Goal: Obtain resource: Obtain resource

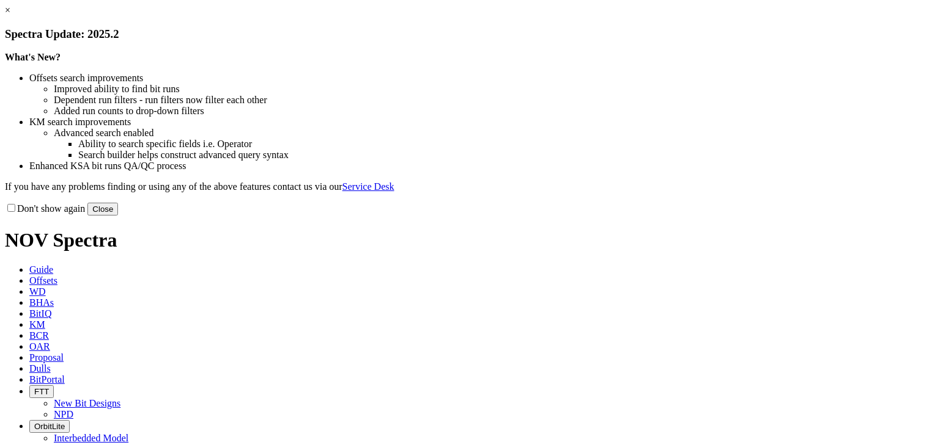
click at [10, 15] on link "×" at bounding box center [7, 10] width 5 height 10
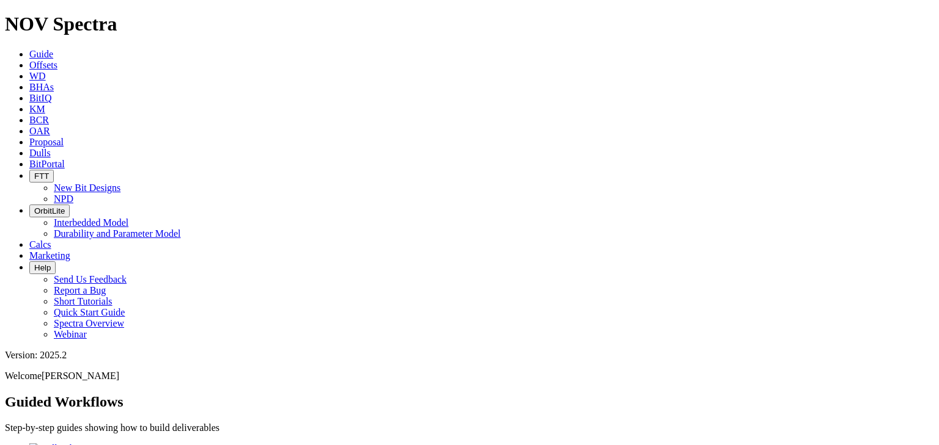
click at [29, 60] on icon at bounding box center [29, 65] width 0 height 10
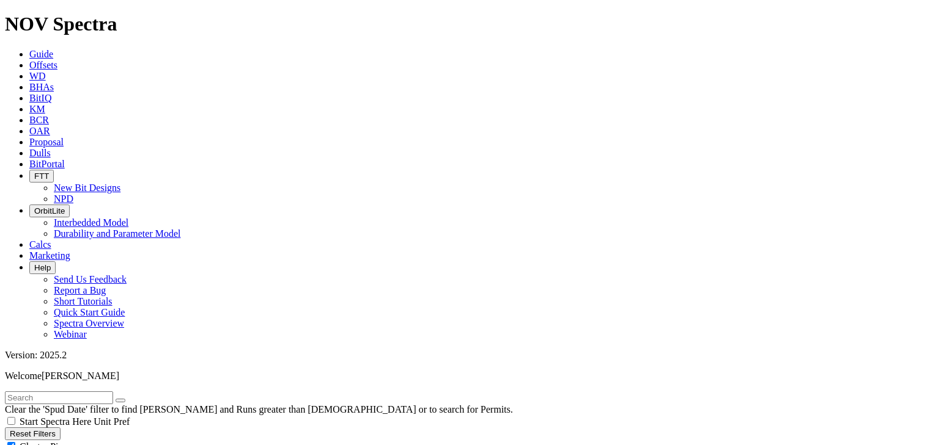
scroll to position [57626, 0]
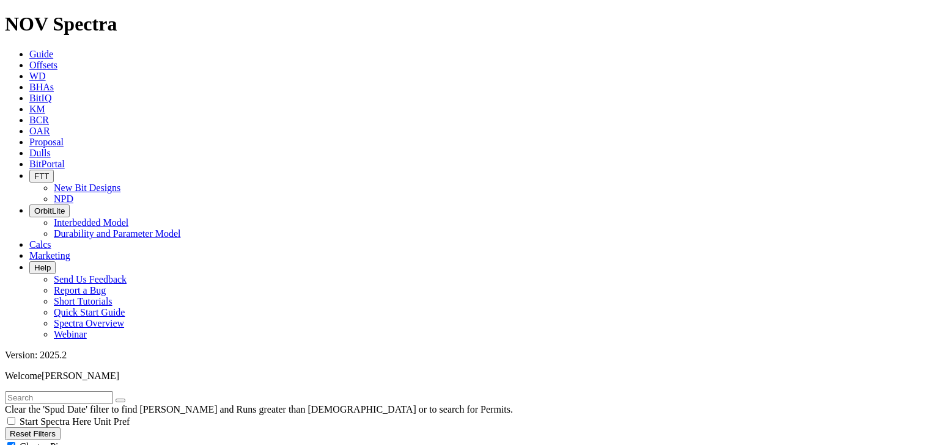
scroll to position [28860, 0]
radio input "true"
radio input "false"
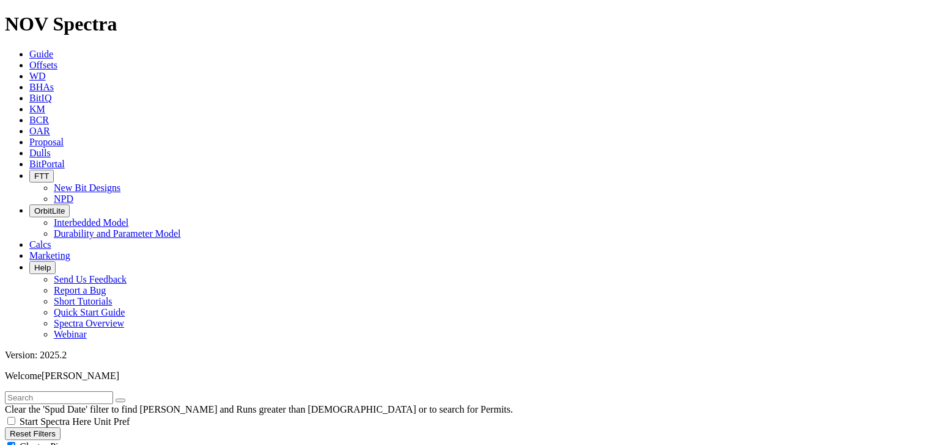
checkbox input "false"
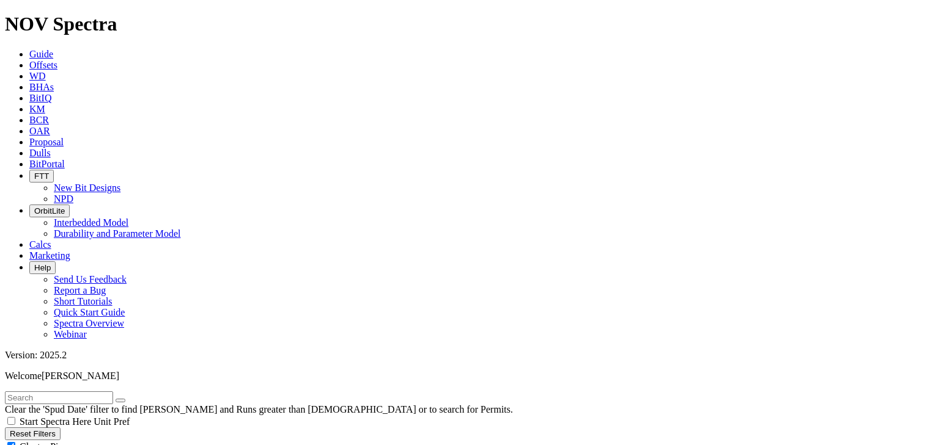
radio input "true"
radio input "false"
radio input "true"
radio input "false"
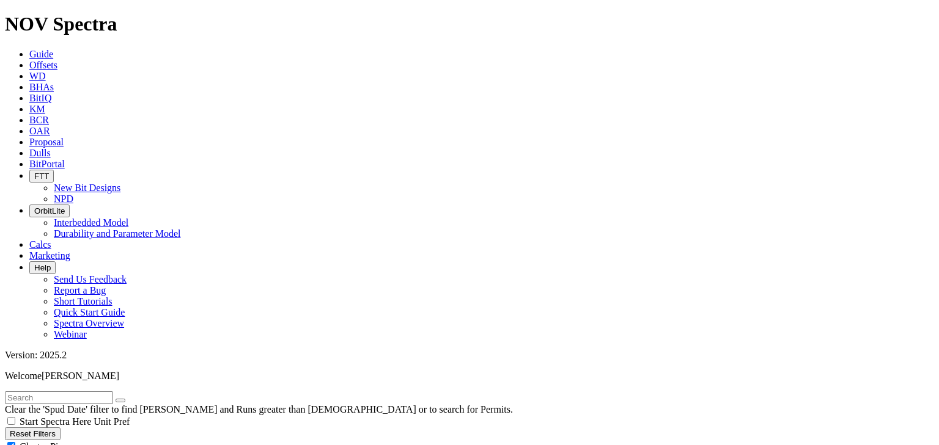
type input "20"
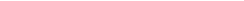
scroll to position [15704, 0]
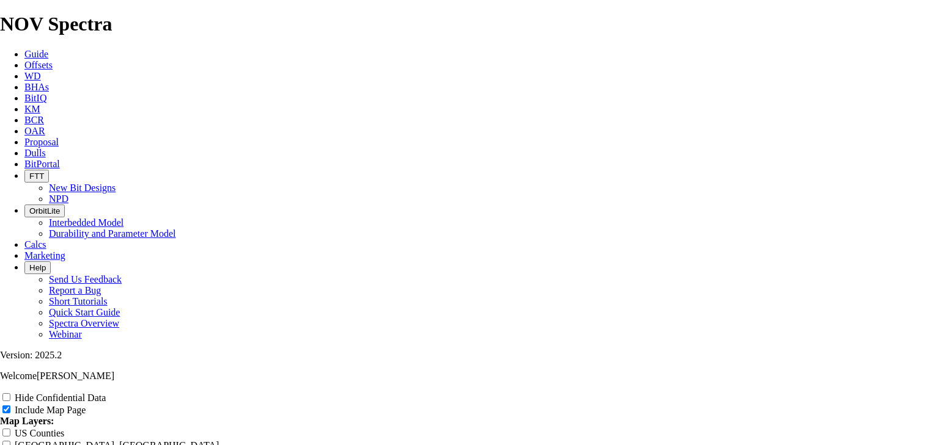
click at [10, 429] on input "US Counties" at bounding box center [6, 433] width 8 height 8
checkbox input "true"
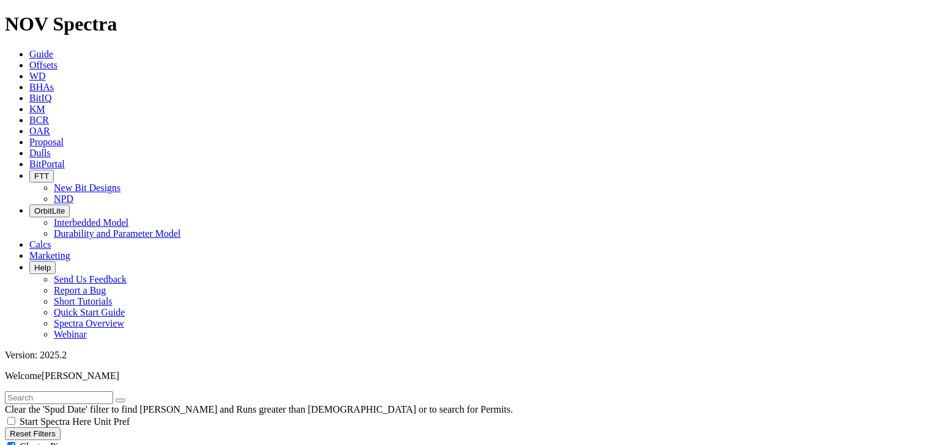
type input "15"
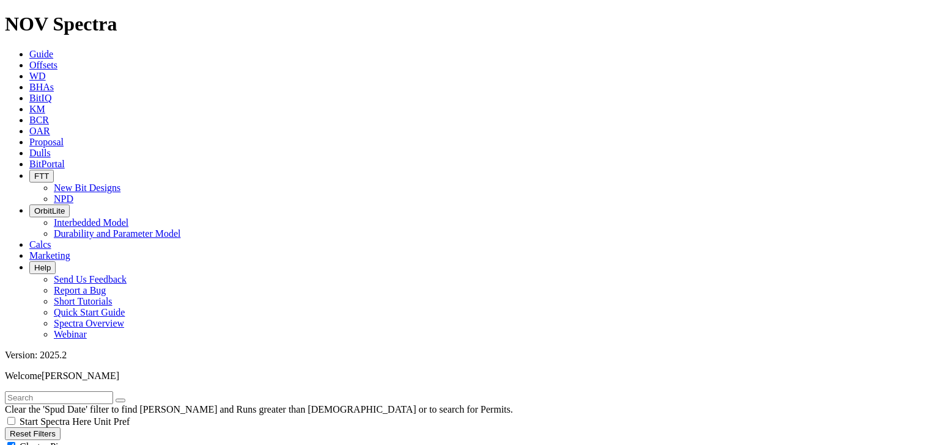
drag, startPoint x: 51, startPoint y: 241, endPoint x: 0, endPoint y: 244, distance: 50.9
drag, startPoint x: 47, startPoint y: 240, endPoint x: 0, endPoint y: 240, distance: 47.1
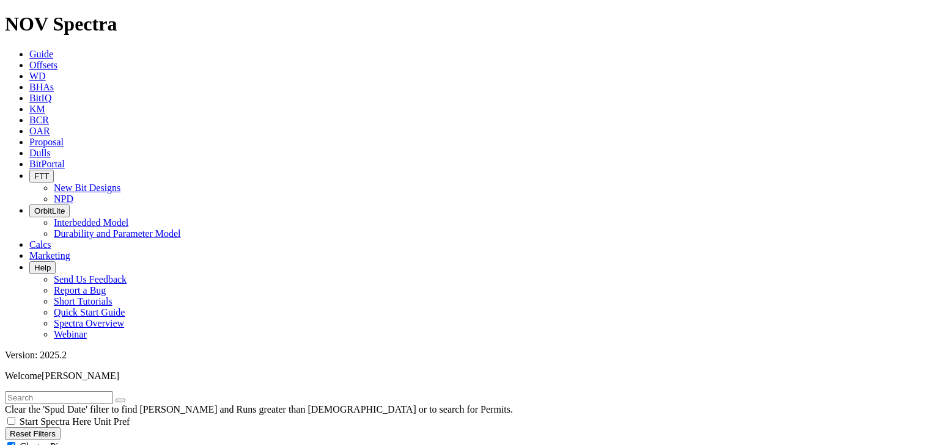
type input "[DATE]"
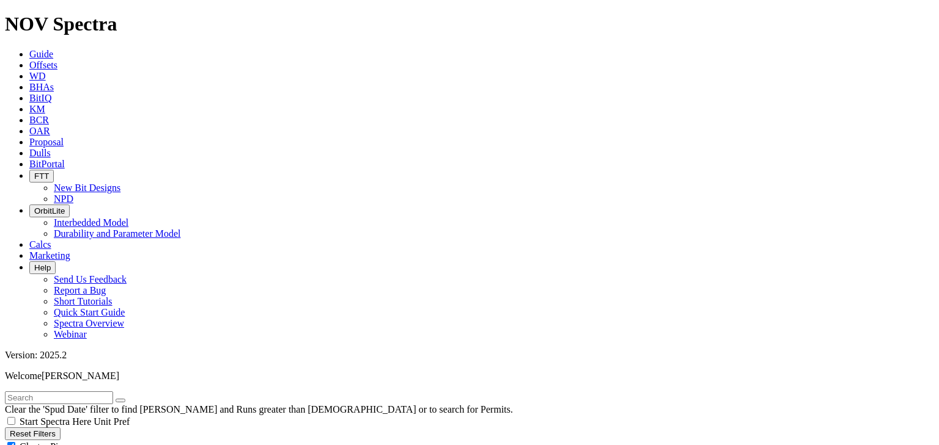
scroll to position [6297, 0]
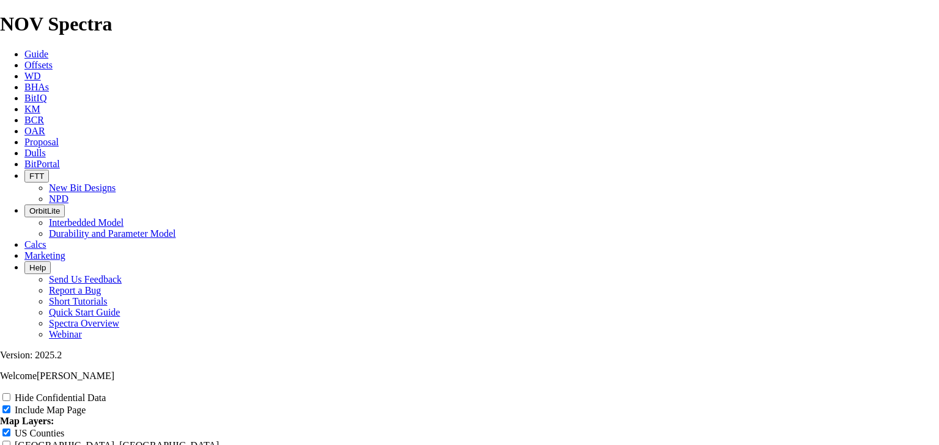
scroll to position [1516, 0]
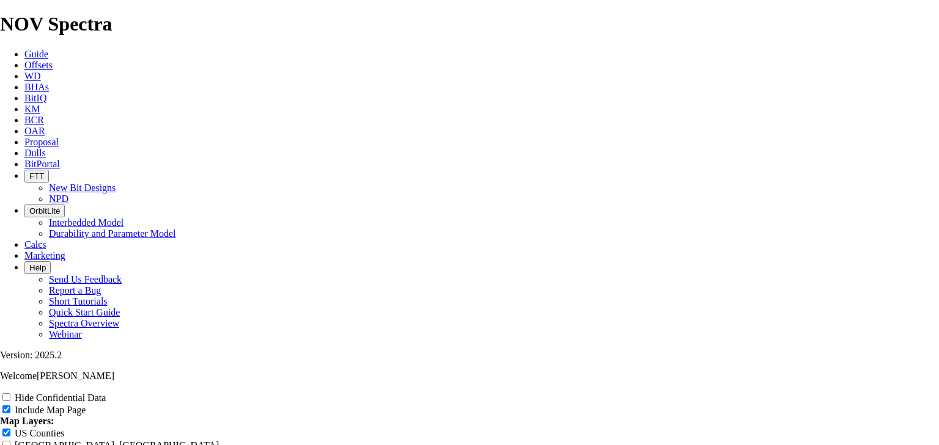
scroll to position [1467, 0]
radio input "true"
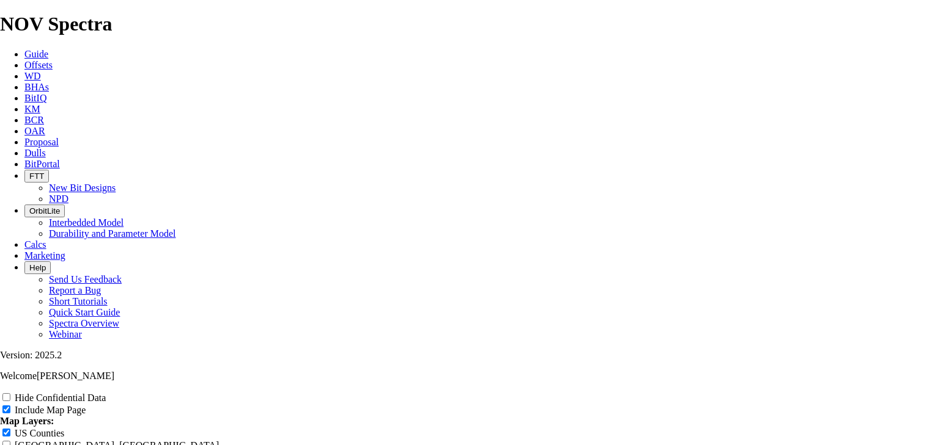
radio input "true"
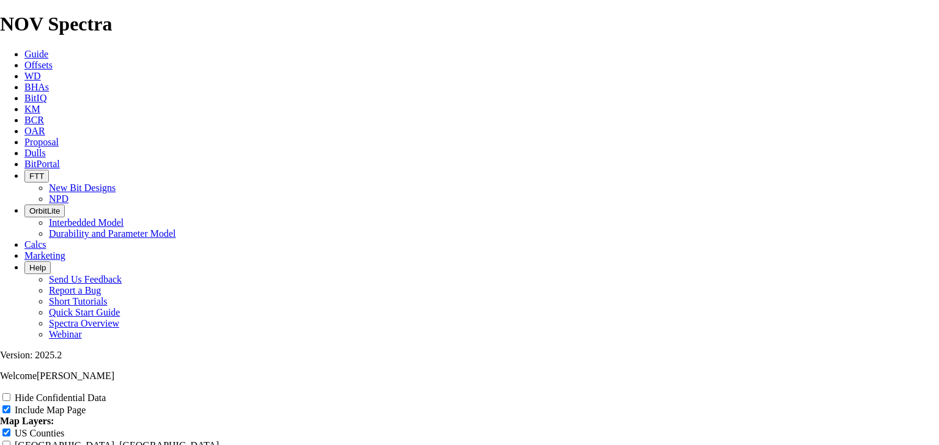
radio input "true"
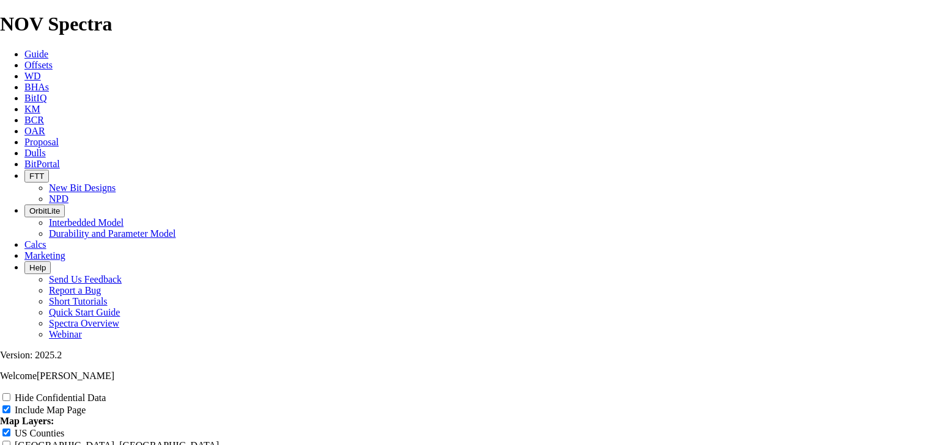
radio input "true"
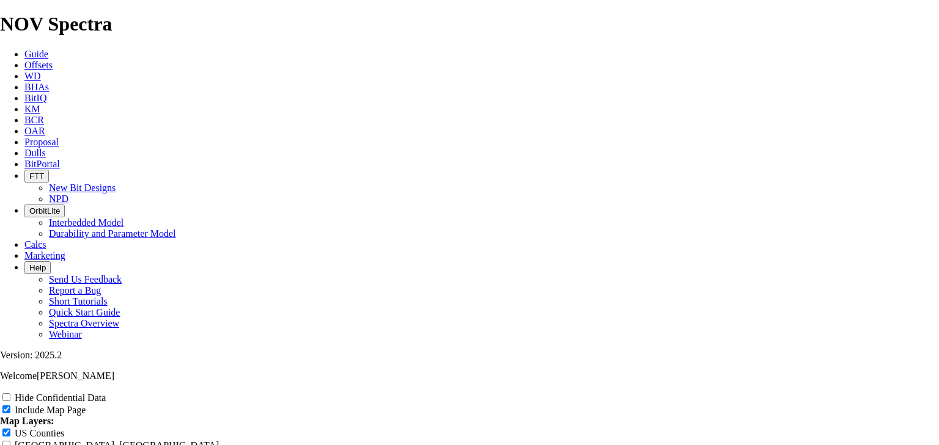
radio input "true"
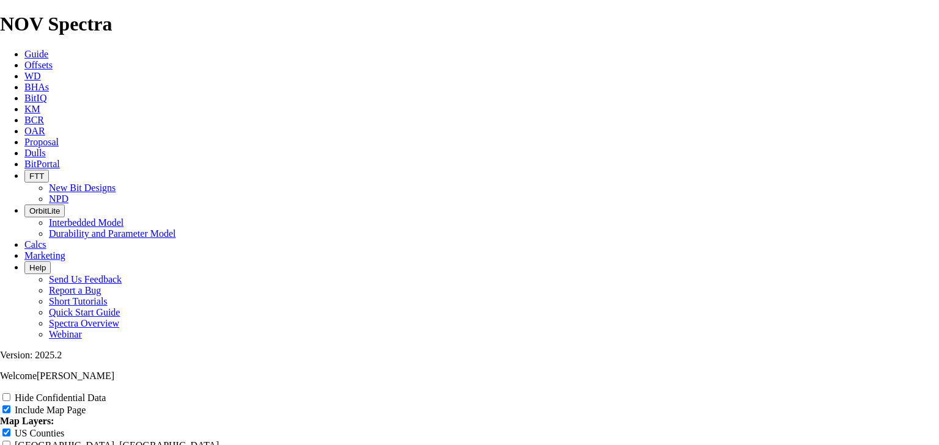
type input "D"
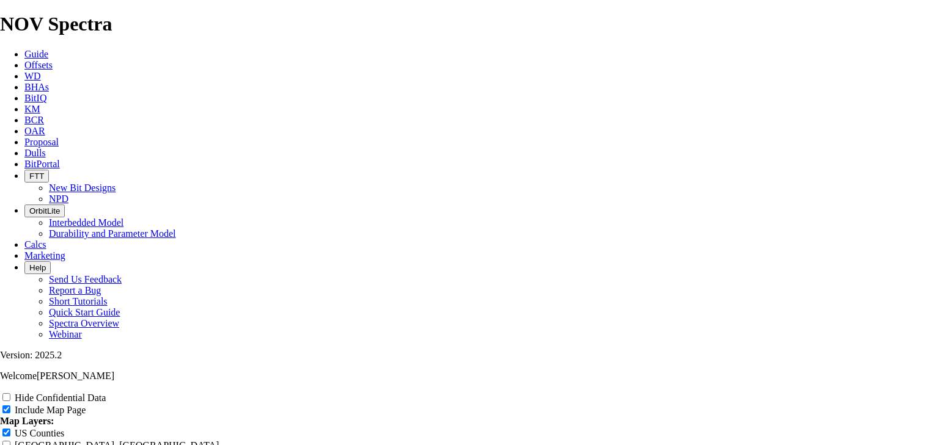
type input "D"
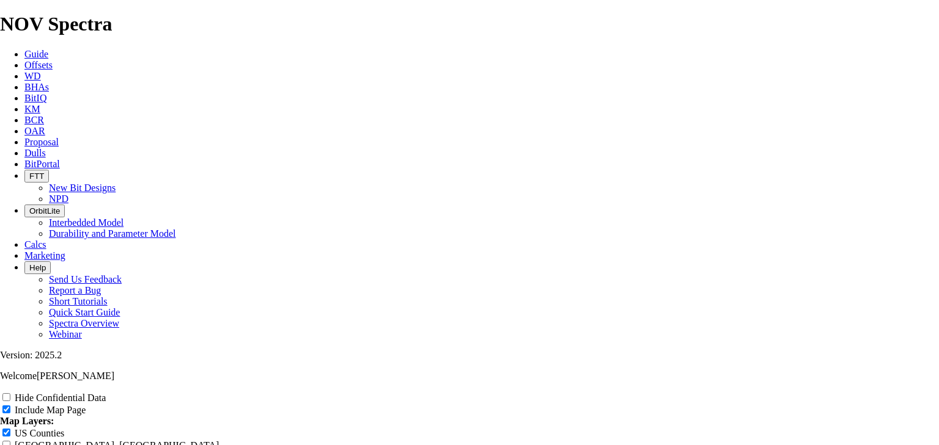
type input "D"
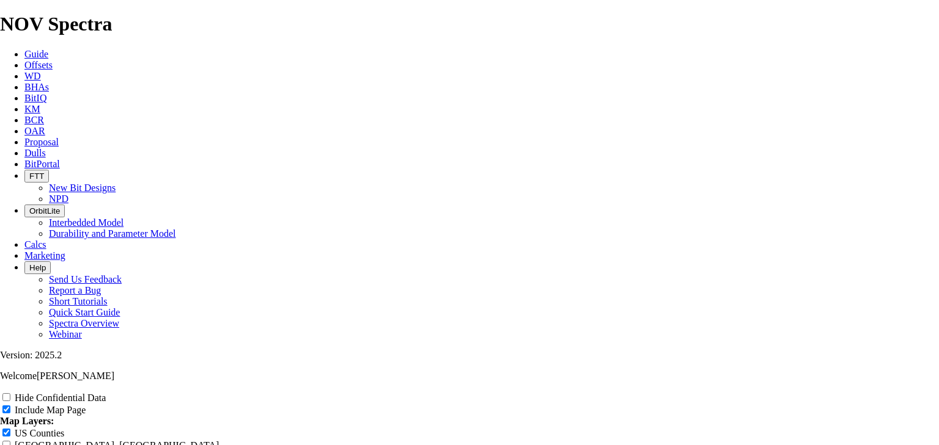
type input "De"
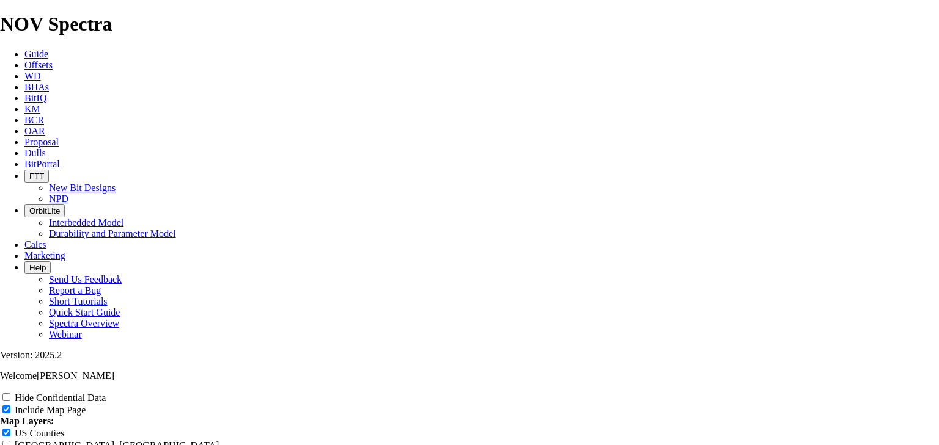
type input "De"
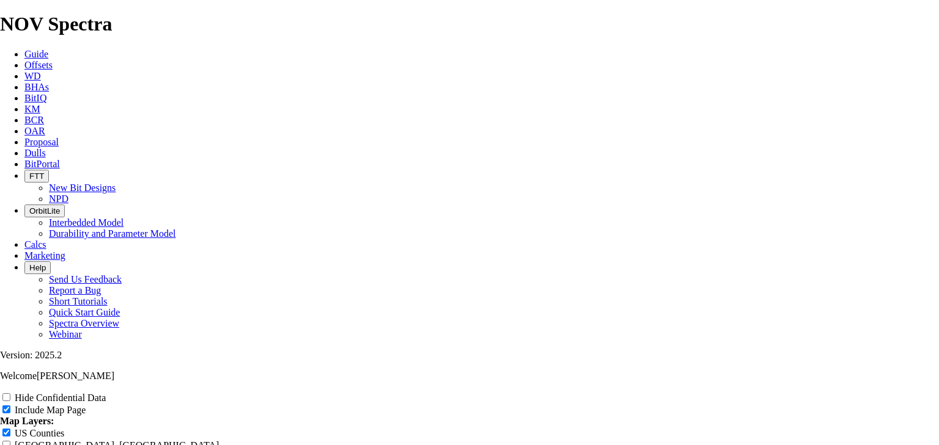
type input "De"
type input "Dev"
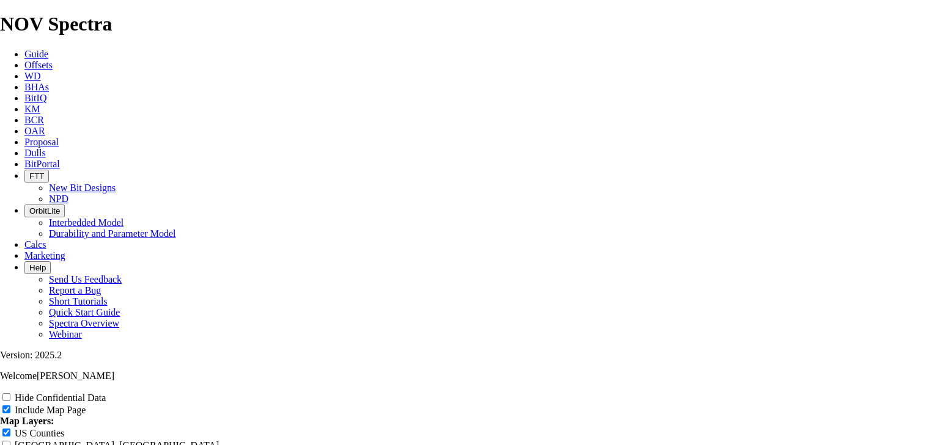
type input "Dev"
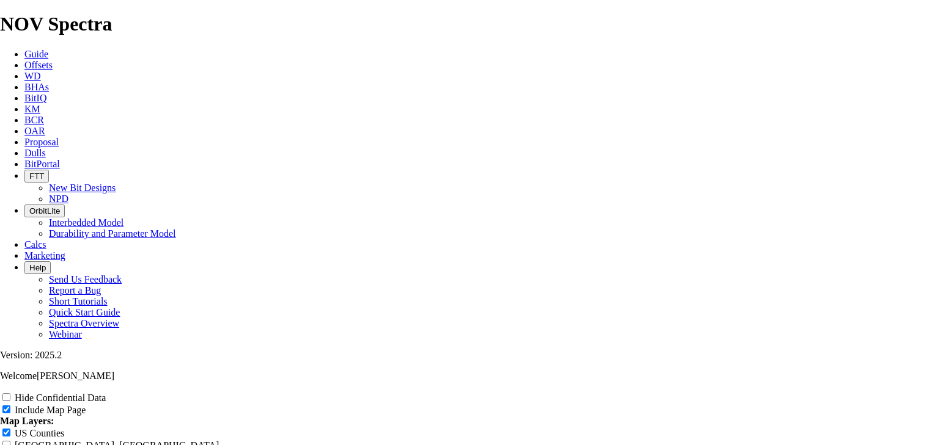
type input "Dev"
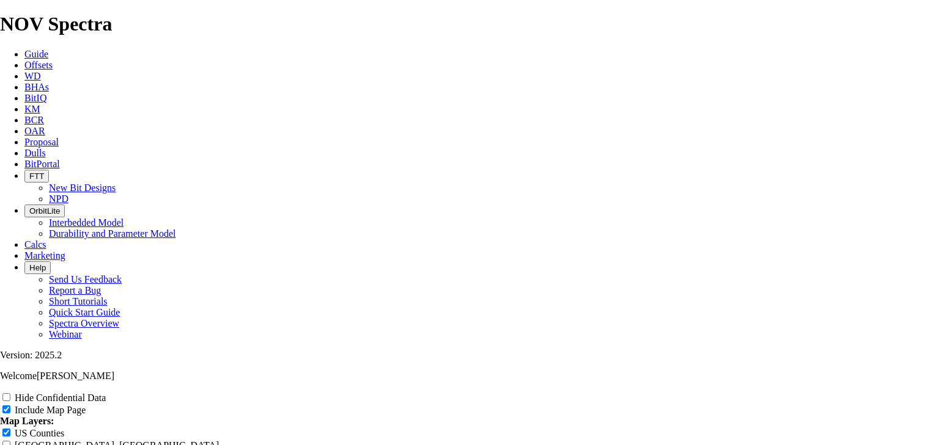
type input "Dev"
type input "Devo"
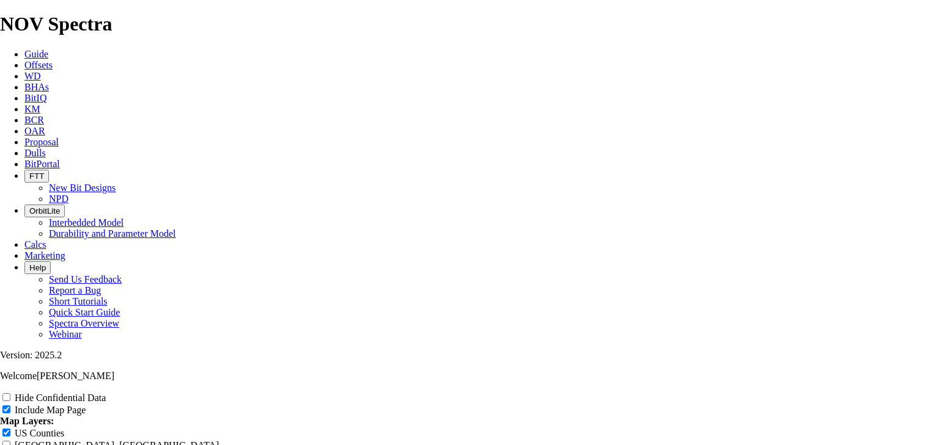
type input "Devo"
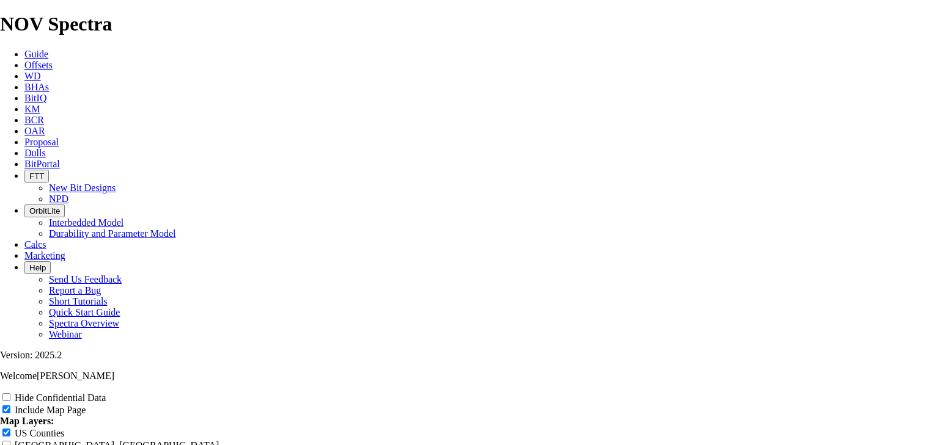
type input "Devo"
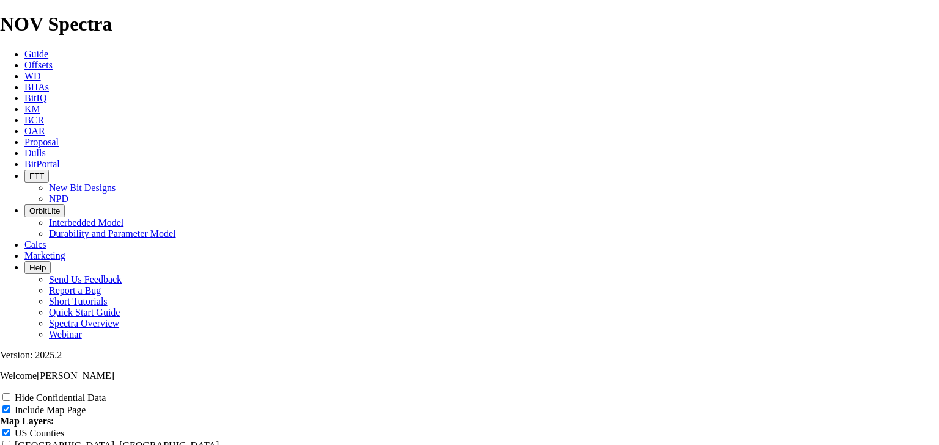
type input "Devo"
type input "Devon"
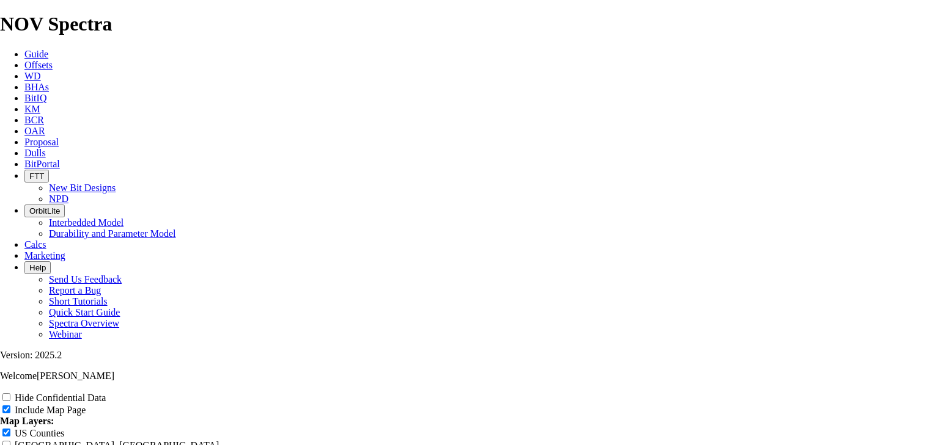
type input "Devon"
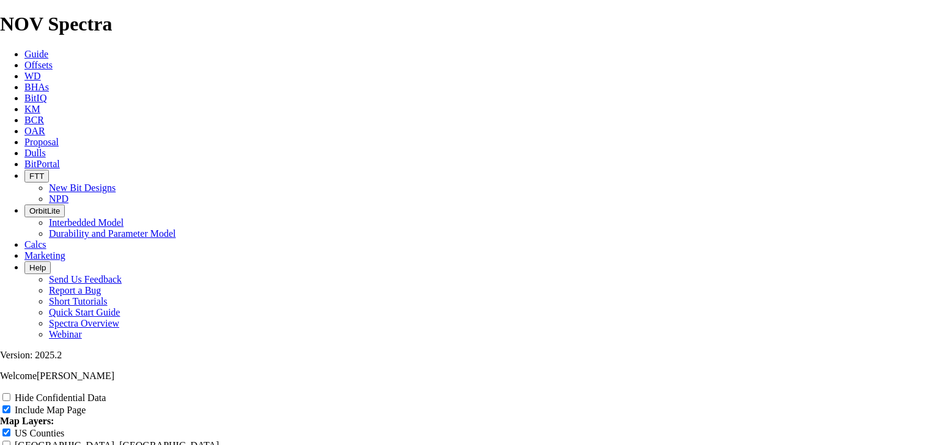
type input "Devon"
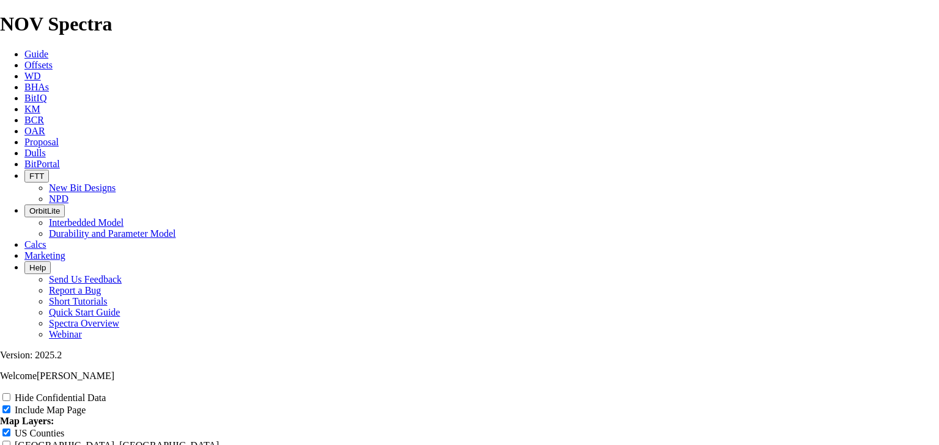
type input "Devon"
type input "Devon 1"
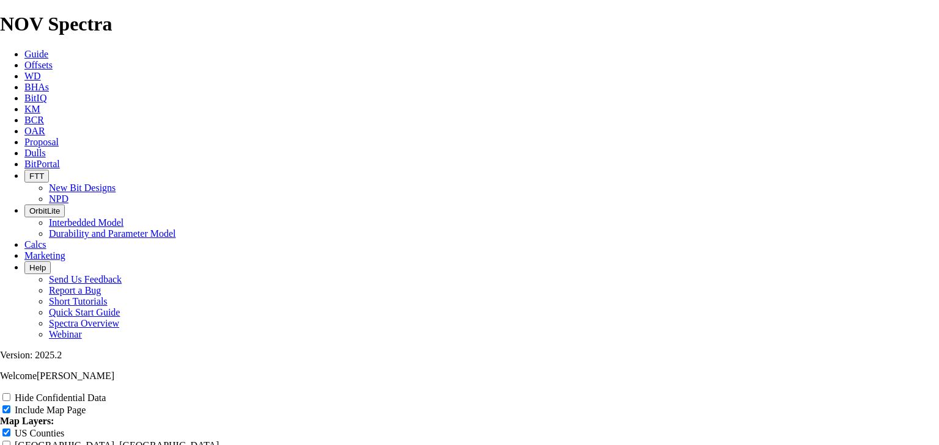
type input "Devon 1"
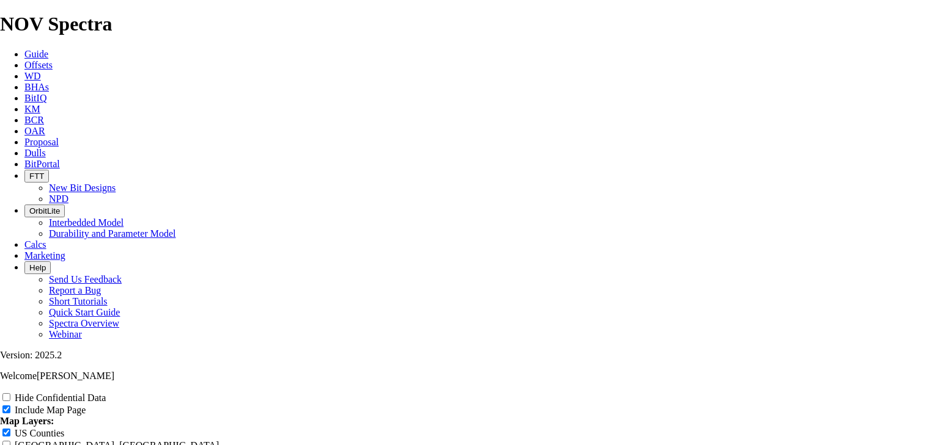
type input "Devon 1"
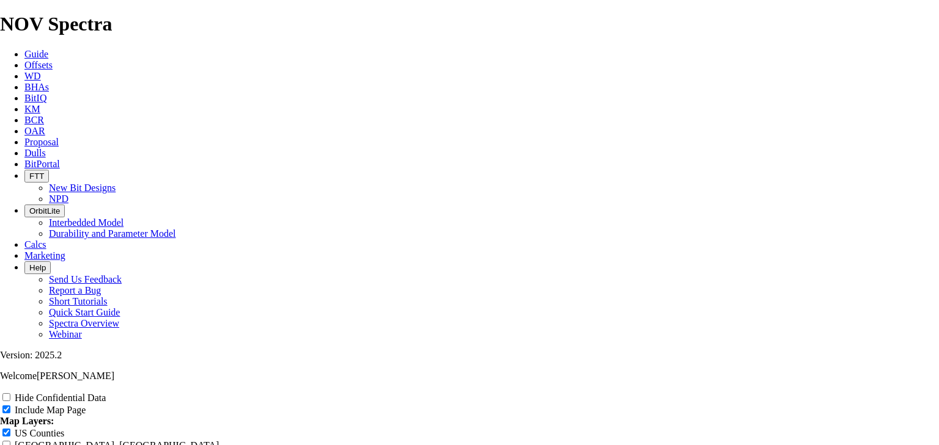
type input "Devon 1"
type input "Devon 15"
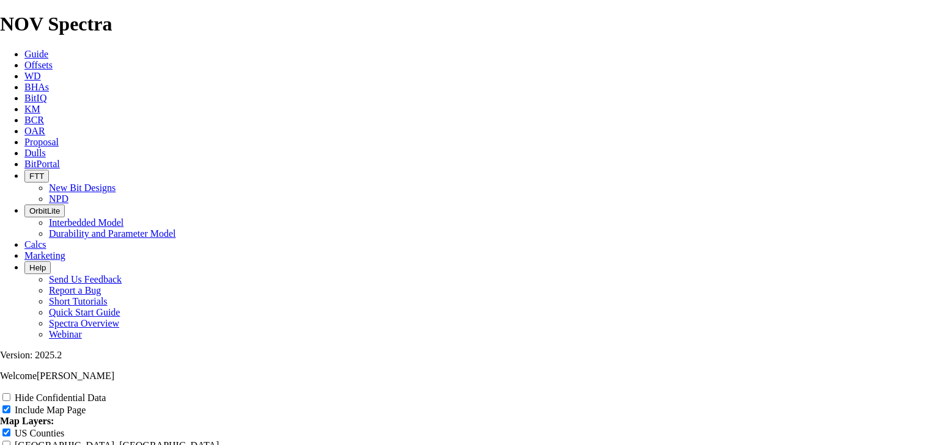
type input "Devon 15"
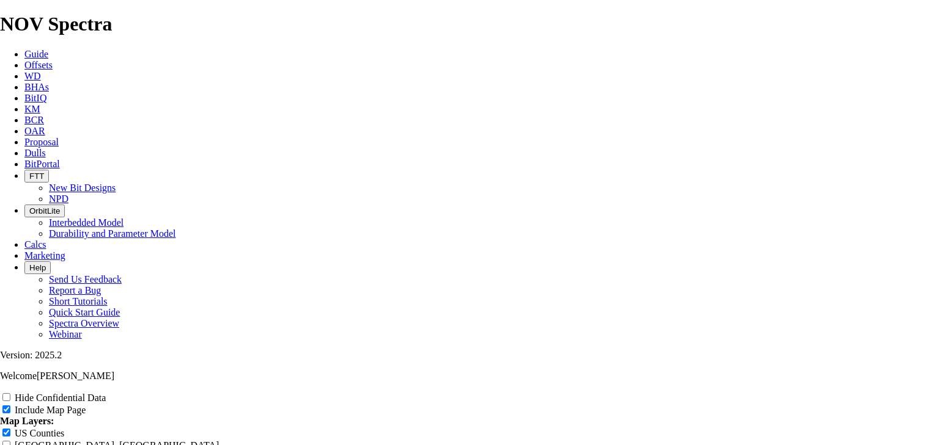
type input "Devon 15"
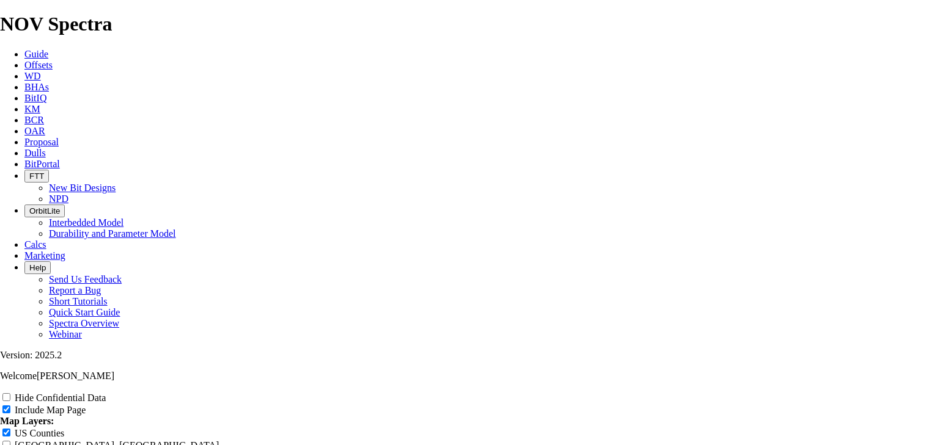
type input "Devon 15"
type input "Devon 15 m"
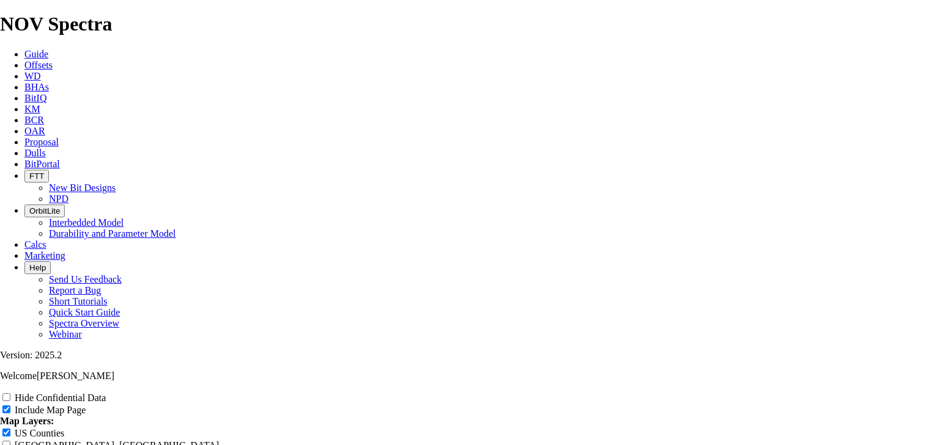
type input "Devon 15 m"
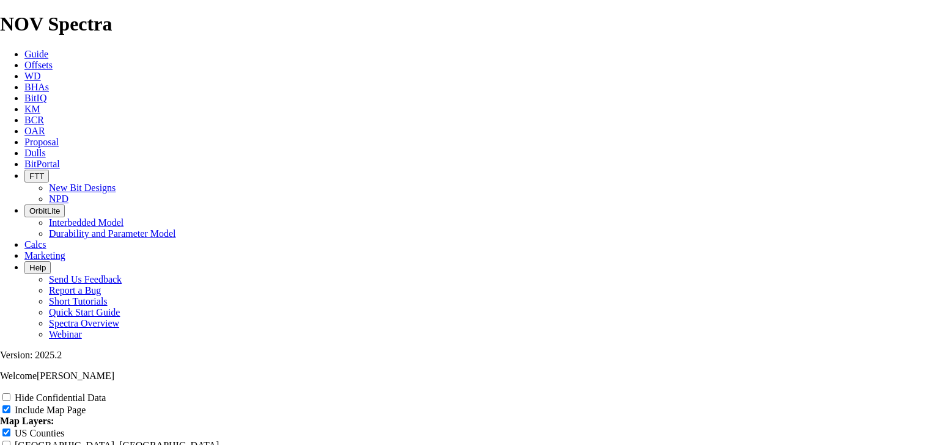
type input "Devon 15 m"
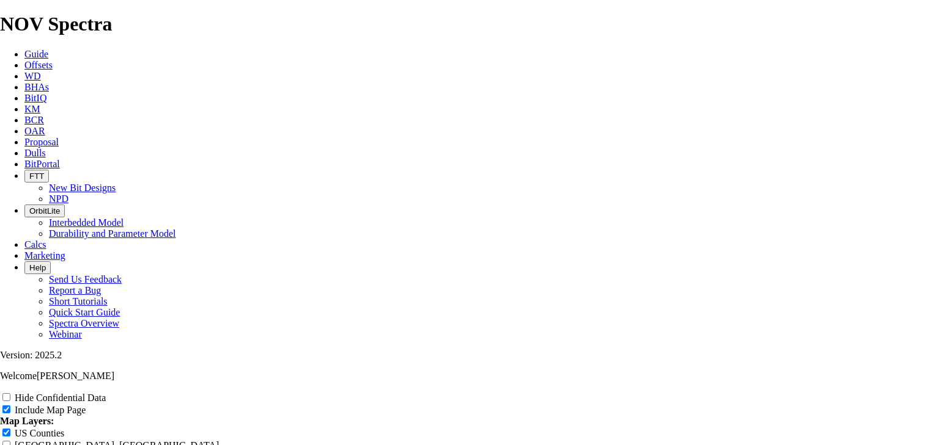
type input "Devon 15 mi"
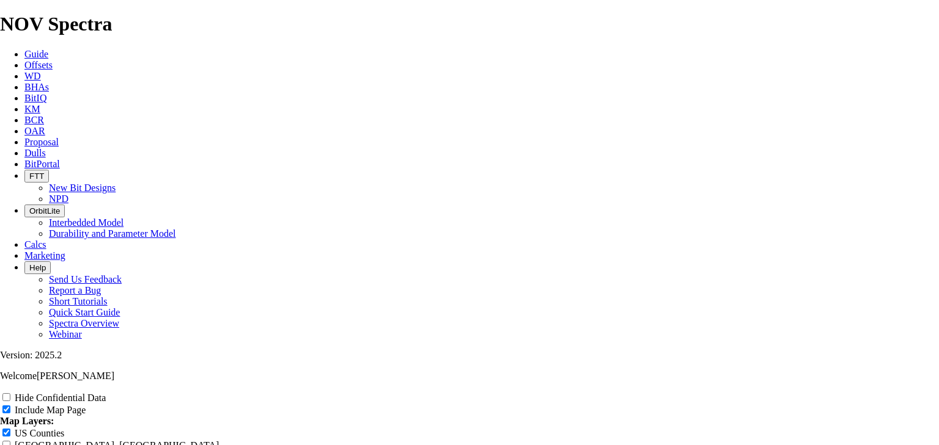
type input "Devon 15 mi"
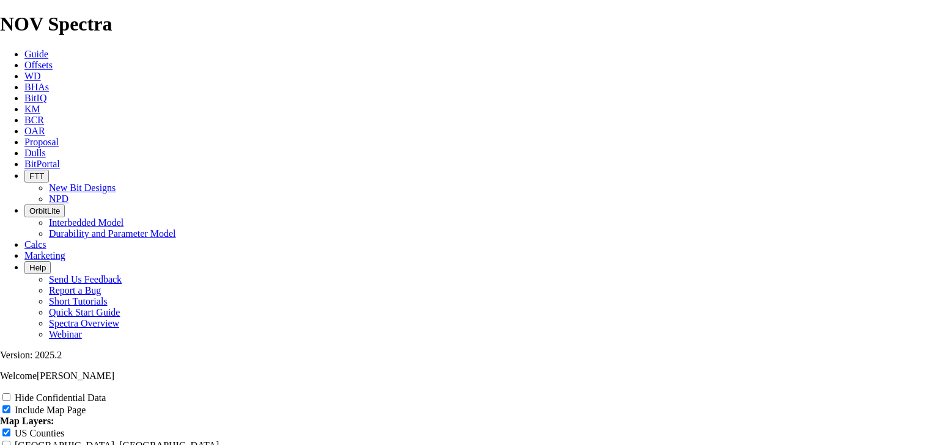
type input "Devon 15 mi"
type input "Devon 15 mil"
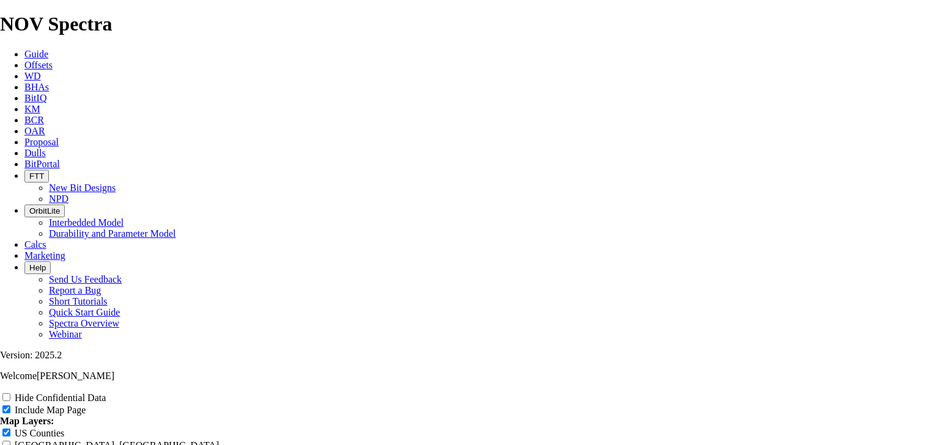
type input "Devon 15 mil"
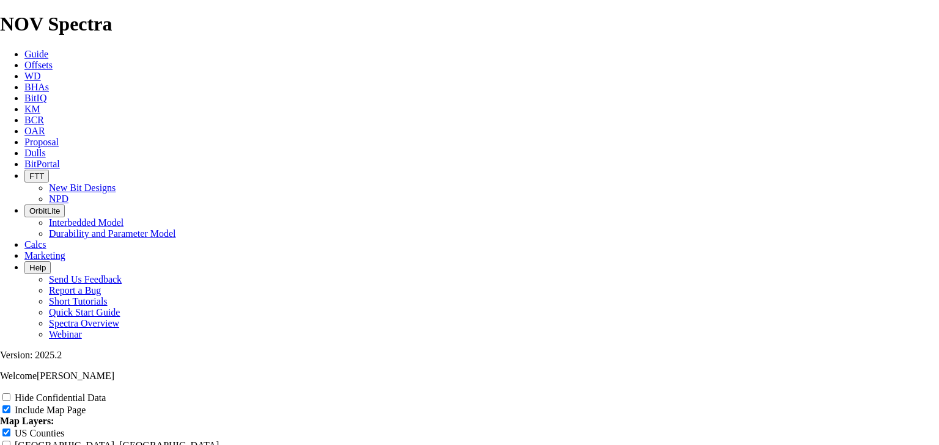
type input "Devon 15 mil"
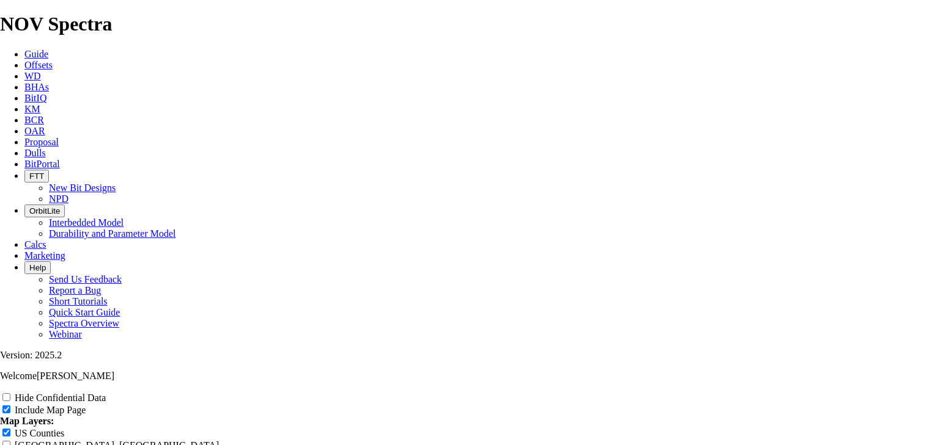
type input "Devon 15 mil"
type input "Devon 15 mile"
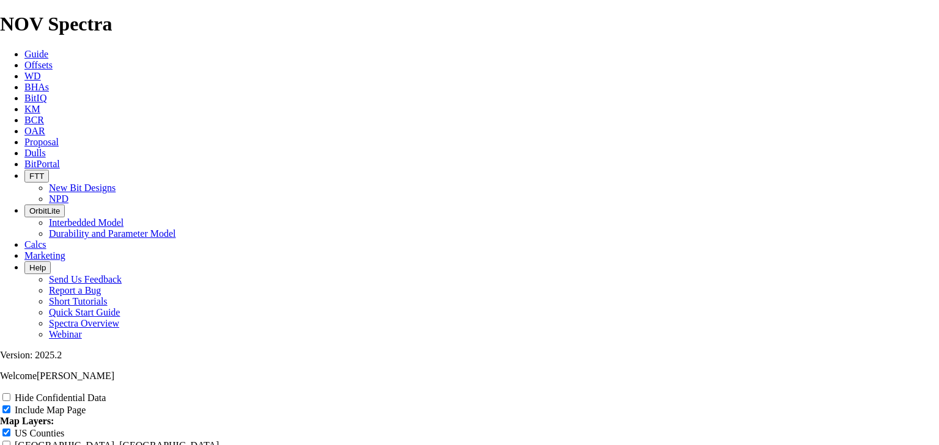
type input "Devon 15 mile"
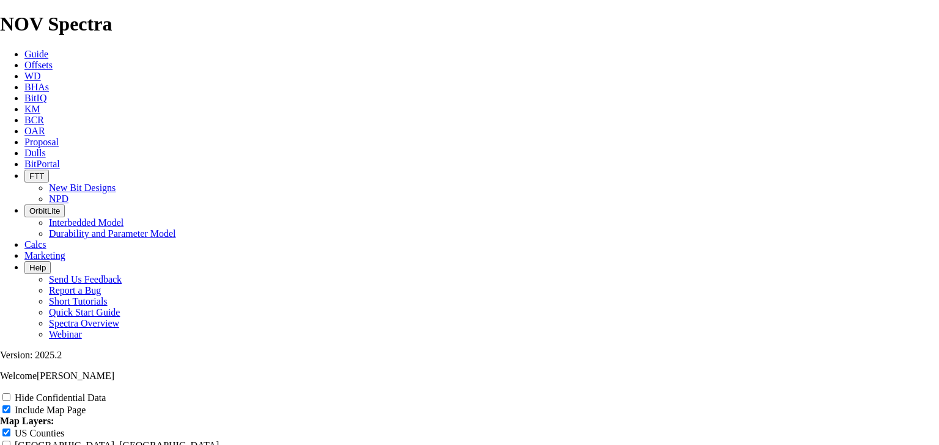
type input "Devon 15 mile"
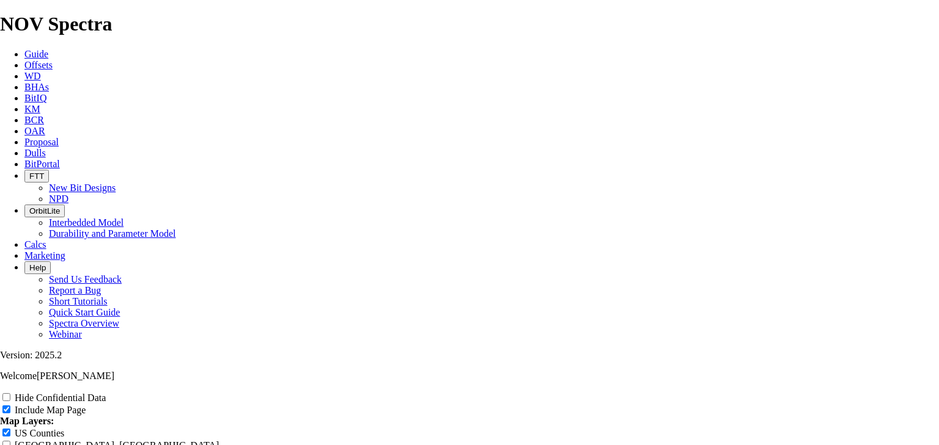
type input "Devon 15 mile"
type input "Devon 15 mile 1"
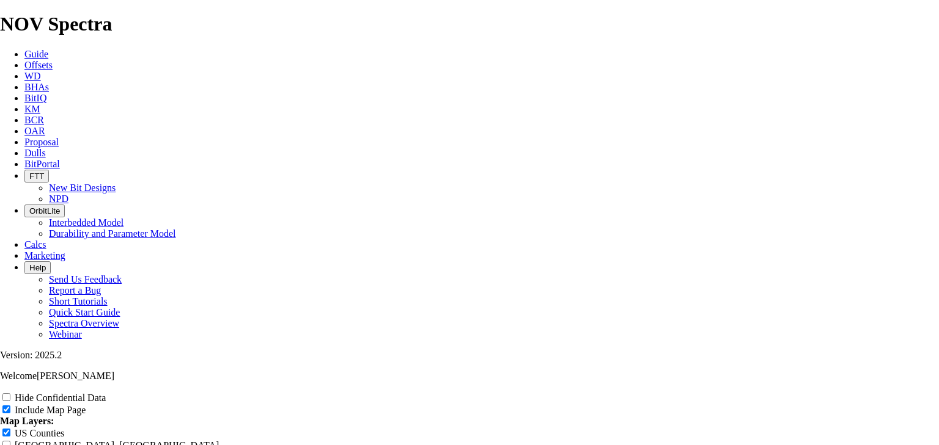
type input "Devon 15 mile 1"
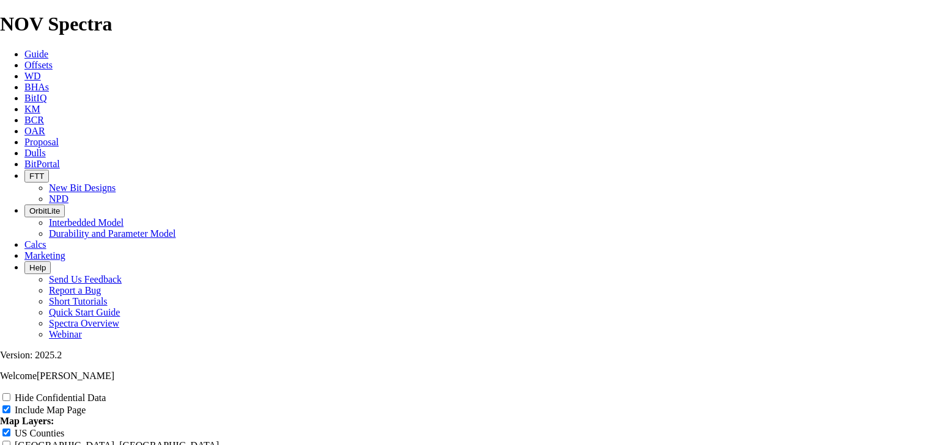
type input "Devon 15 mile 1"
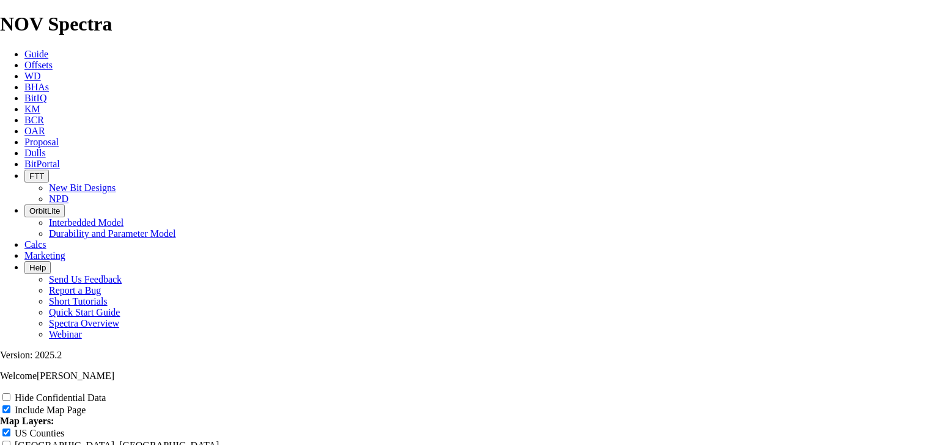
type input "Devon 15 mile 1"
type input "Devon 15 mile 13"
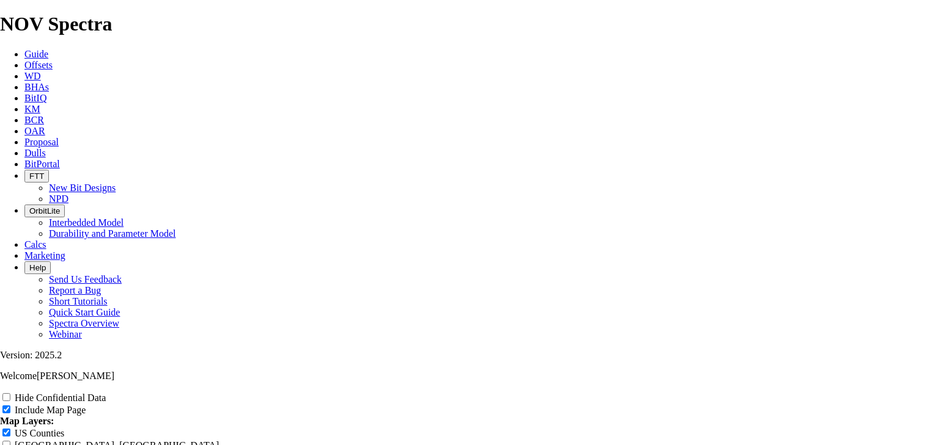
type input "Devon 15 mile 13"
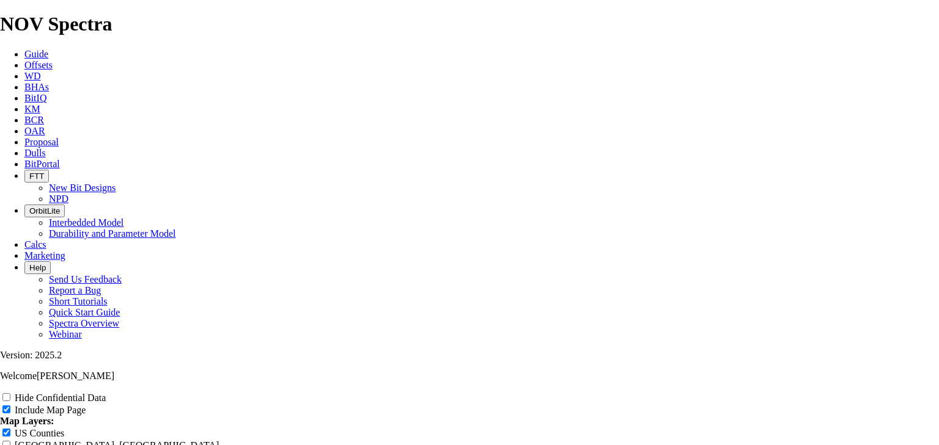
type input "Devon 15 mile 13"
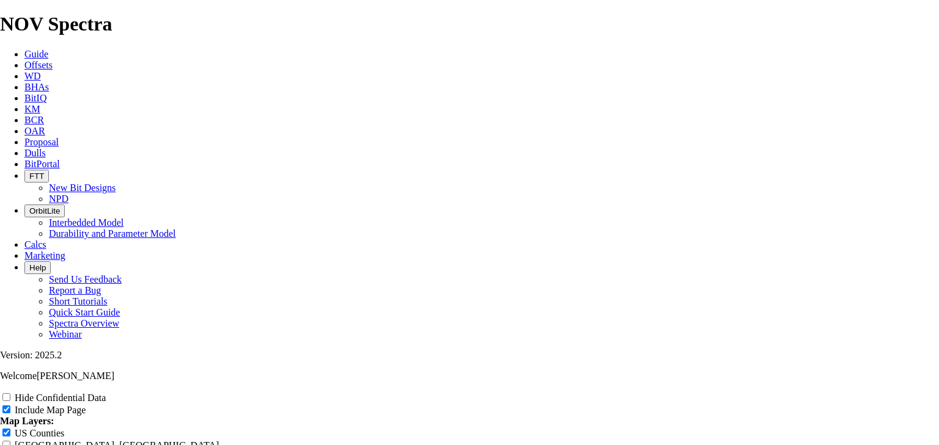
type input "Devon 15 mile 13"
type input "Devon 15 mile 13 1"
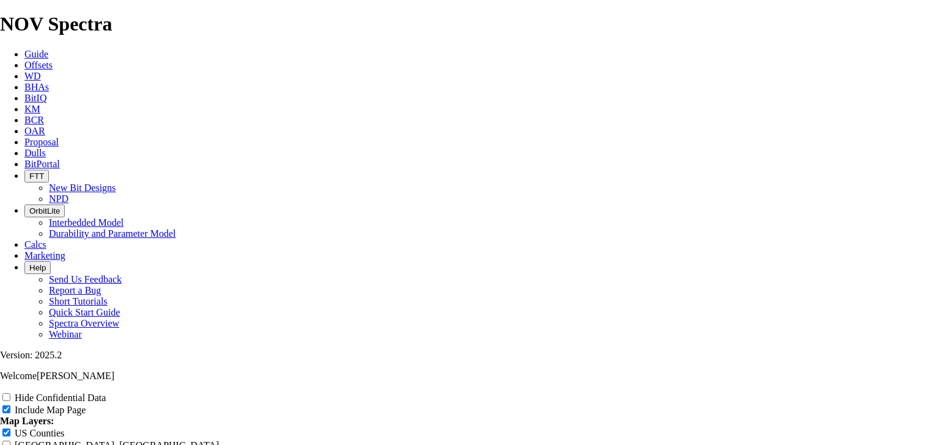
type input "Devon 15 mile 13 1"
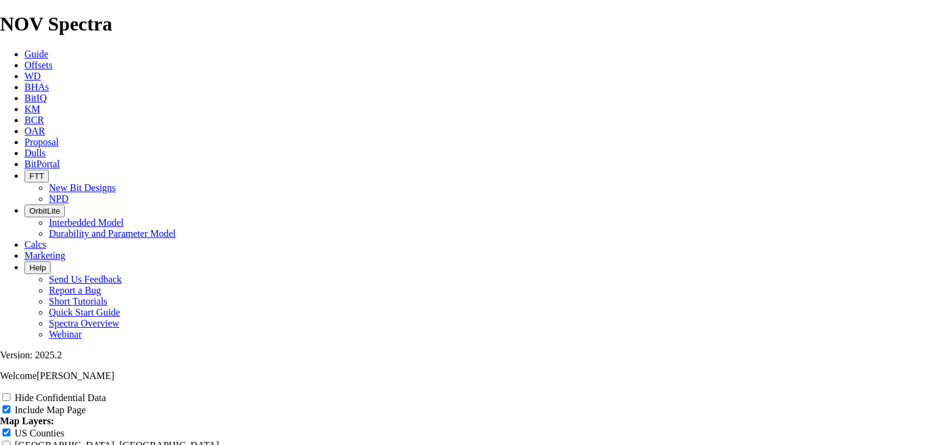
type input "Devon 15 mile 13 1"
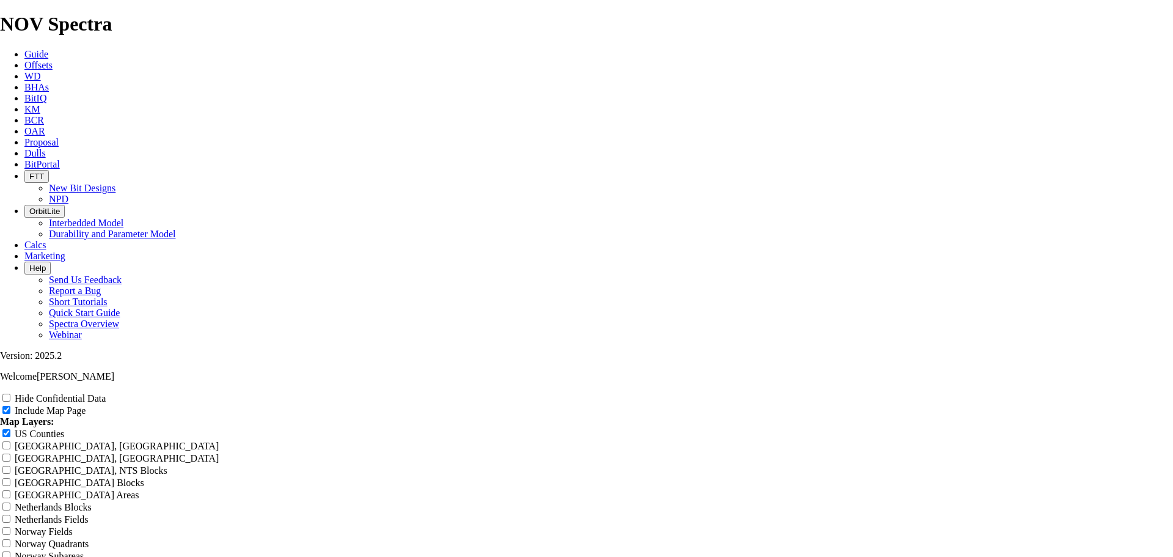
drag, startPoint x: 634, startPoint y: 104, endPoint x: 605, endPoint y: 100, distance: 29.6
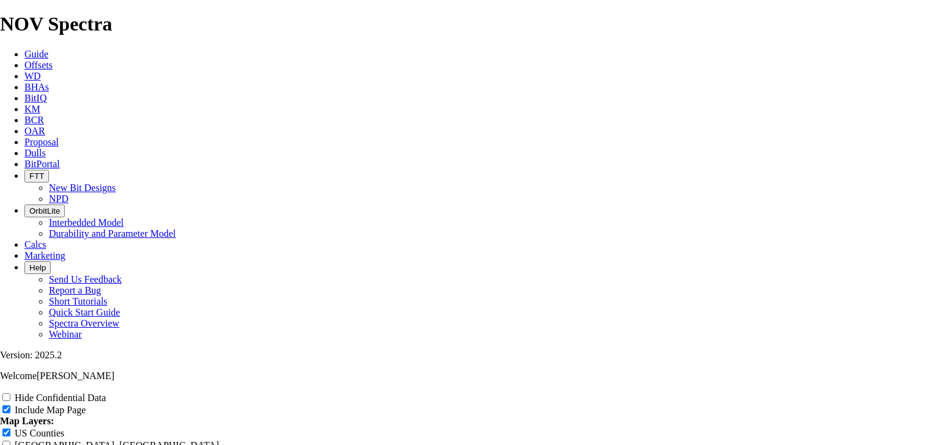
scroll to position [636, 0]
